Goal: Task Accomplishment & Management: Manage account settings

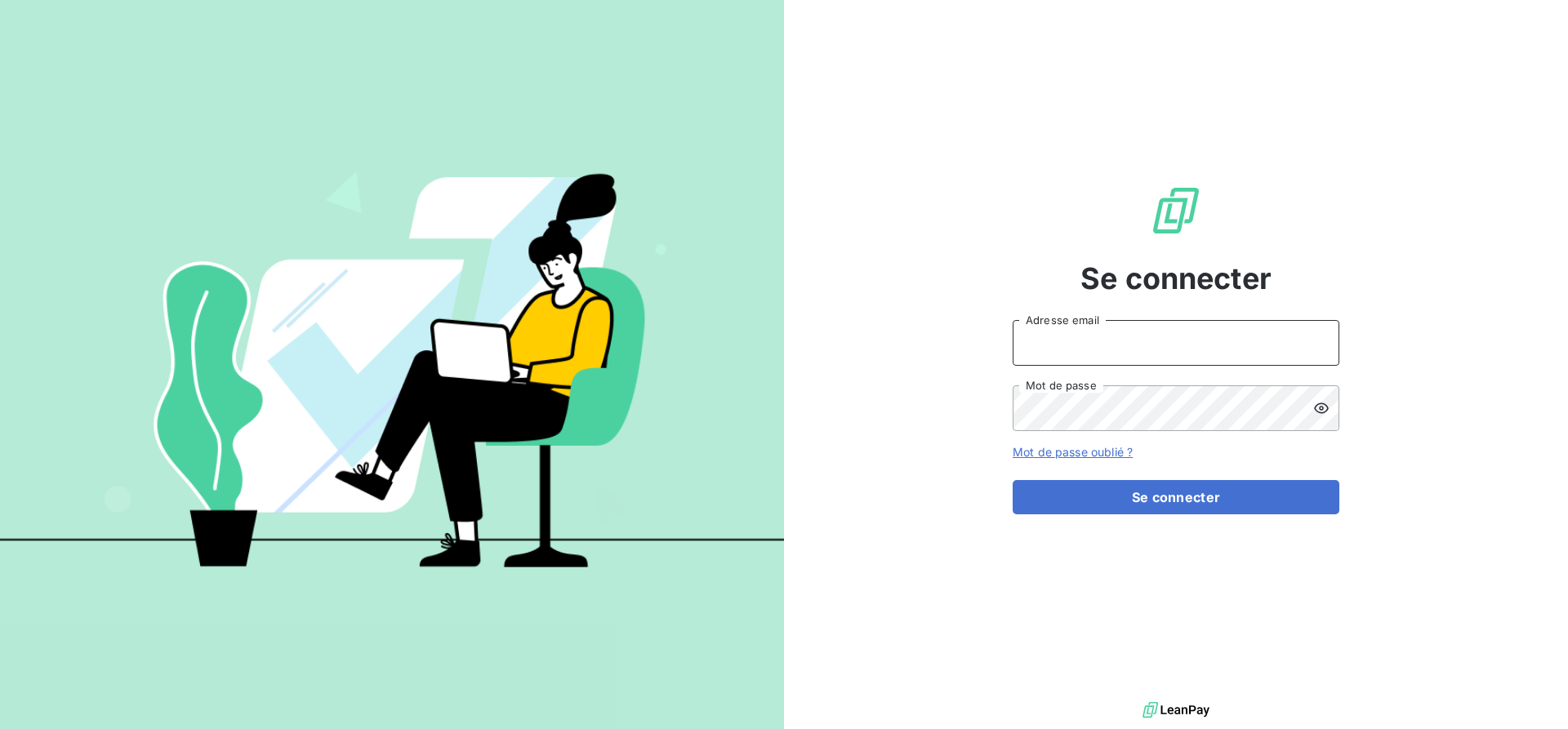
click at [1136, 356] on input "Adresse email" at bounding box center [1175, 343] width 326 height 46
click at [1074, 339] on input "Adresse email" at bounding box center [1175, 343] width 326 height 46
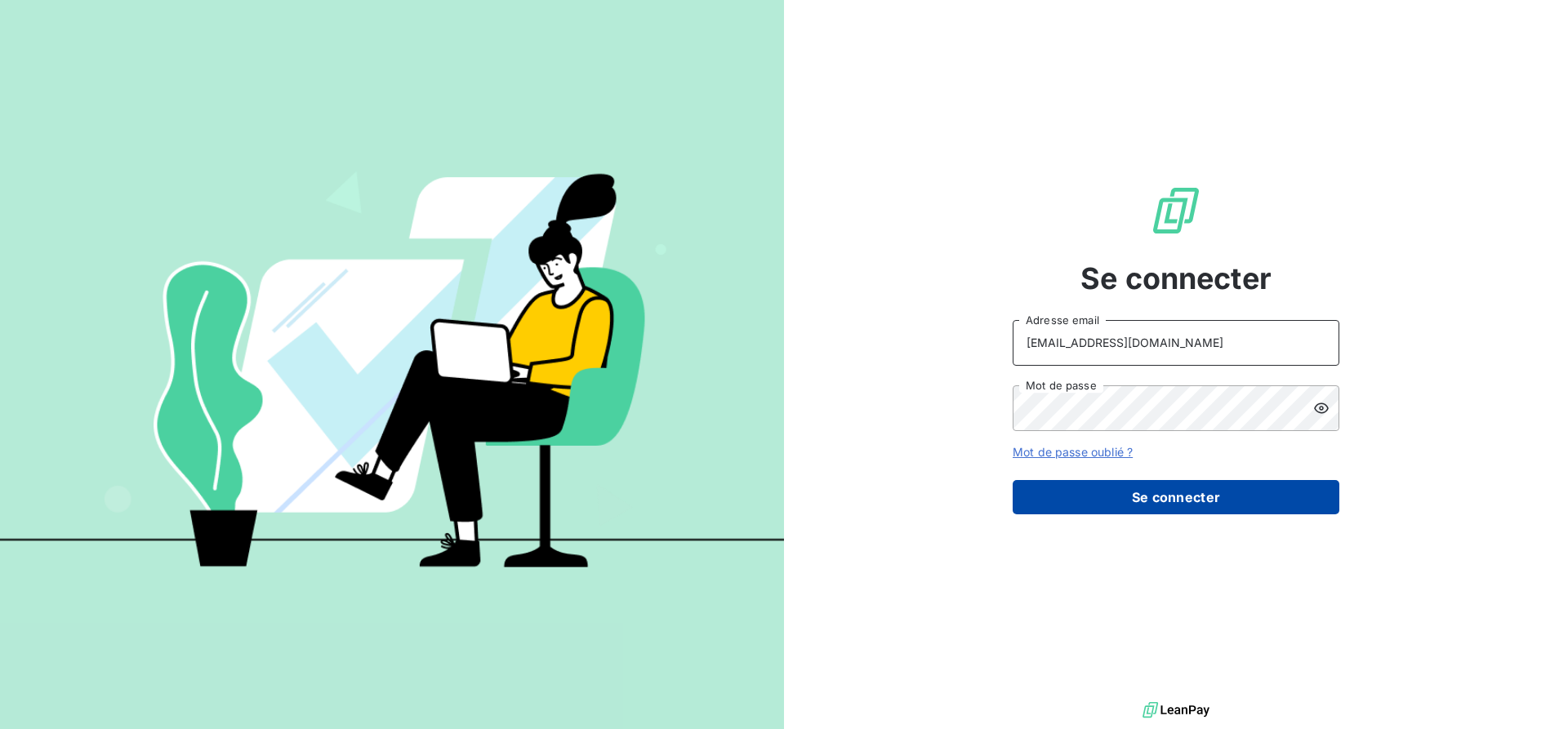
type input "sales@technicaviation.com"
click at [1154, 500] on button "Se connecter" at bounding box center [1175, 497] width 326 height 34
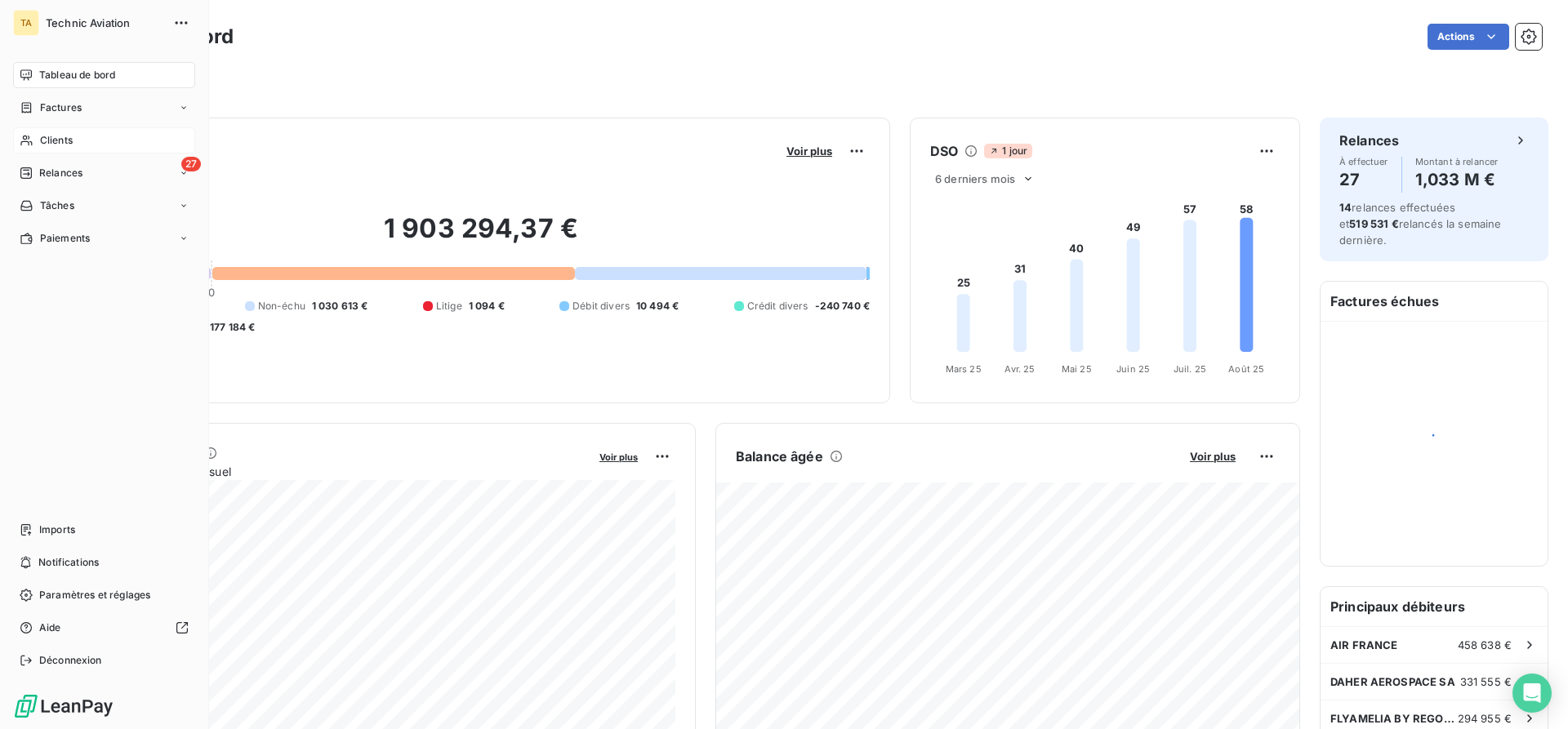
click at [30, 138] on icon at bounding box center [26, 140] width 14 height 13
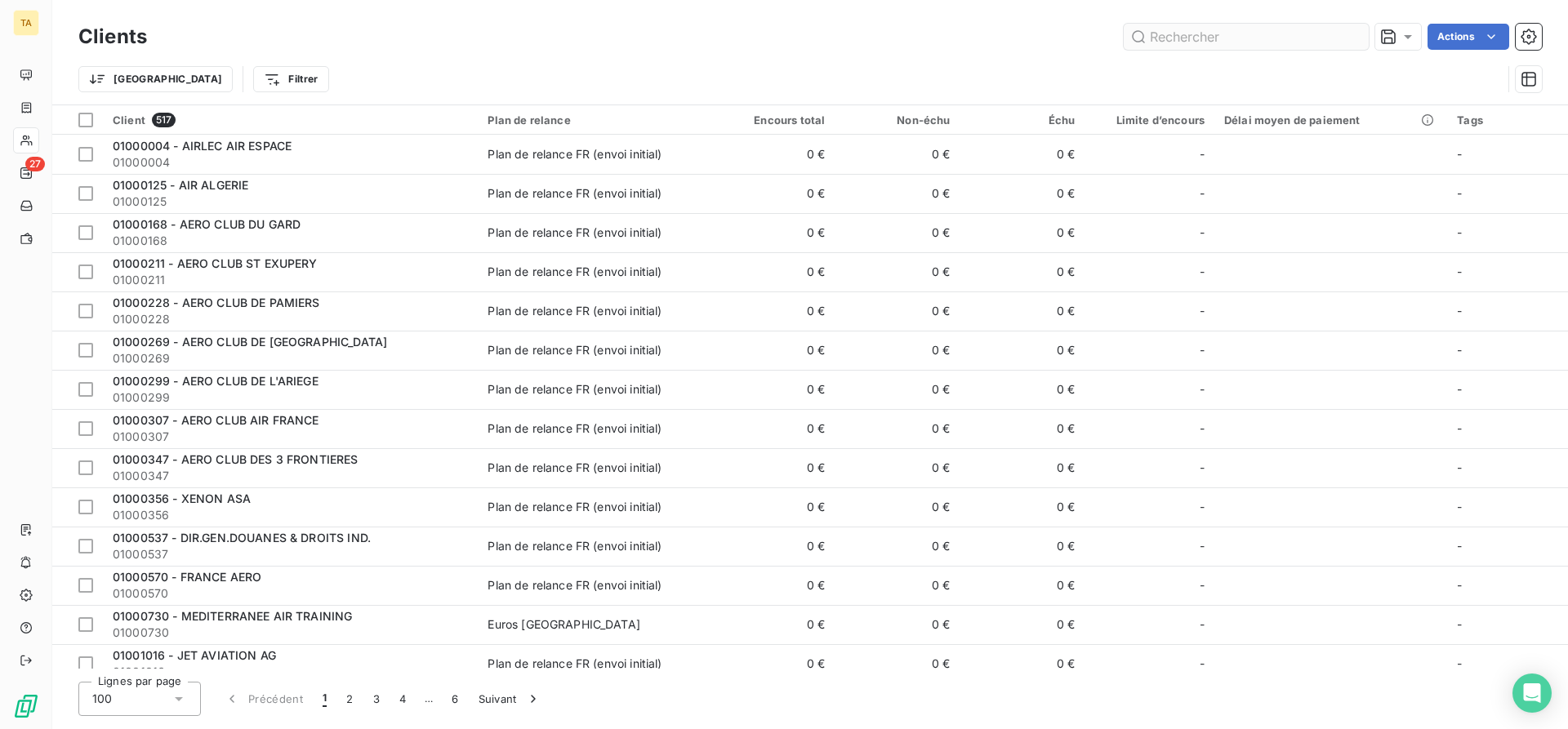
click at [1243, 39] on input "text" at bounding box center [1246, 37] width 245 height 26
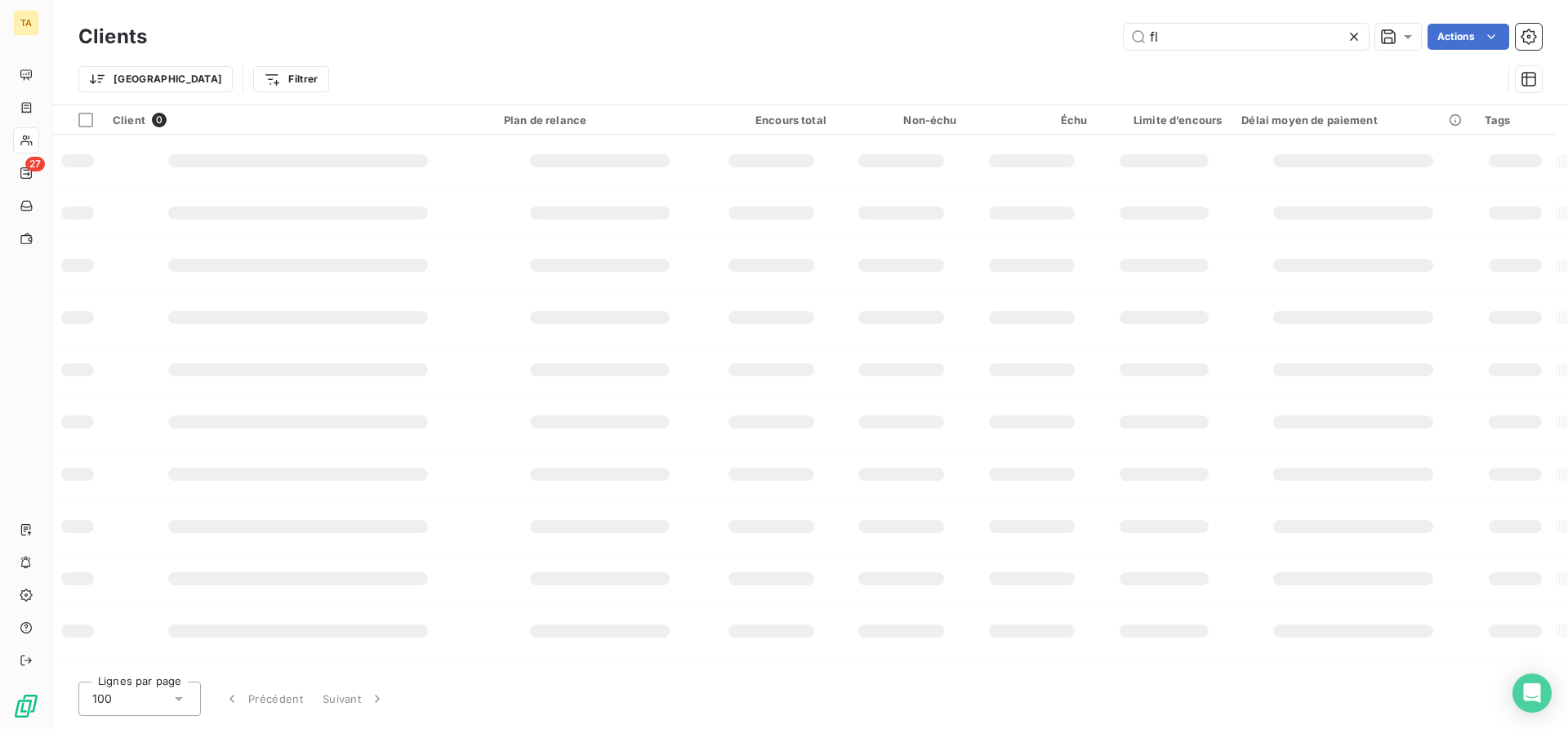
type input "f"
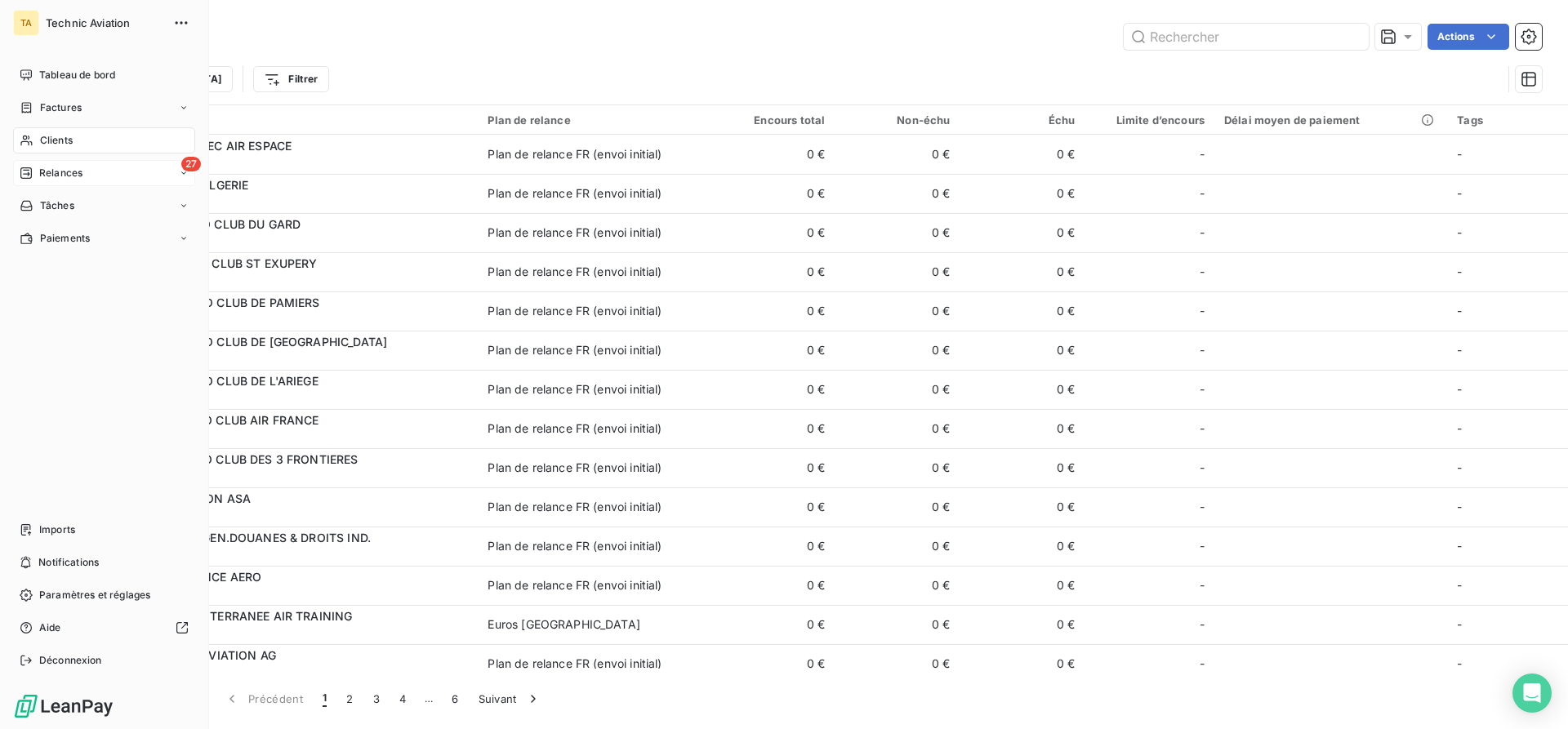
click at [184, 171] on icon at bounding box center [184, 173] width 10 height 10
